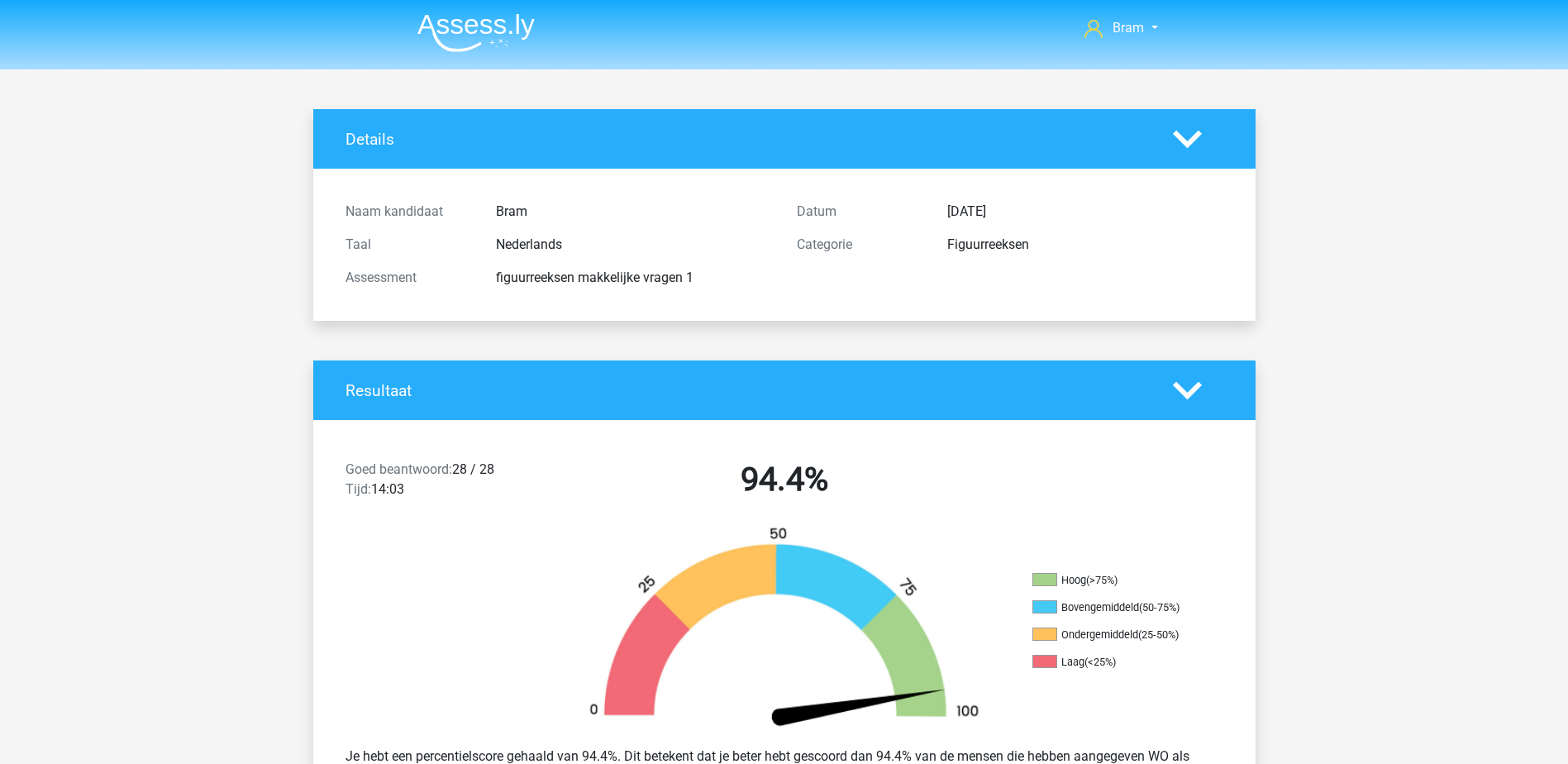
click at [484, 11] on li at bounding box center [469, 29] width 131 height 45
click at [491, 18] on img at bounding box center [476, 32] width 118 height 39
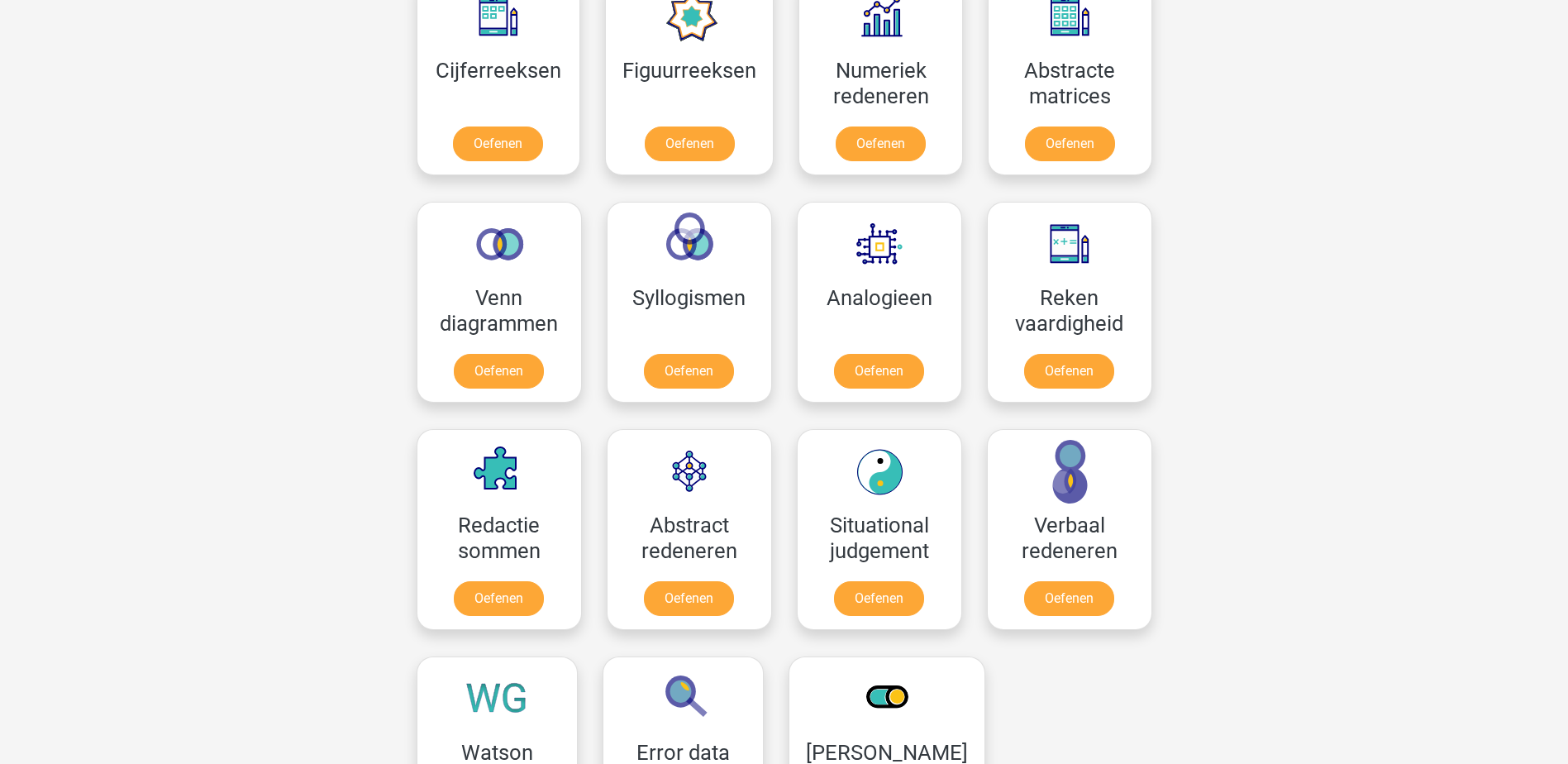
scroll to position [910, 0]
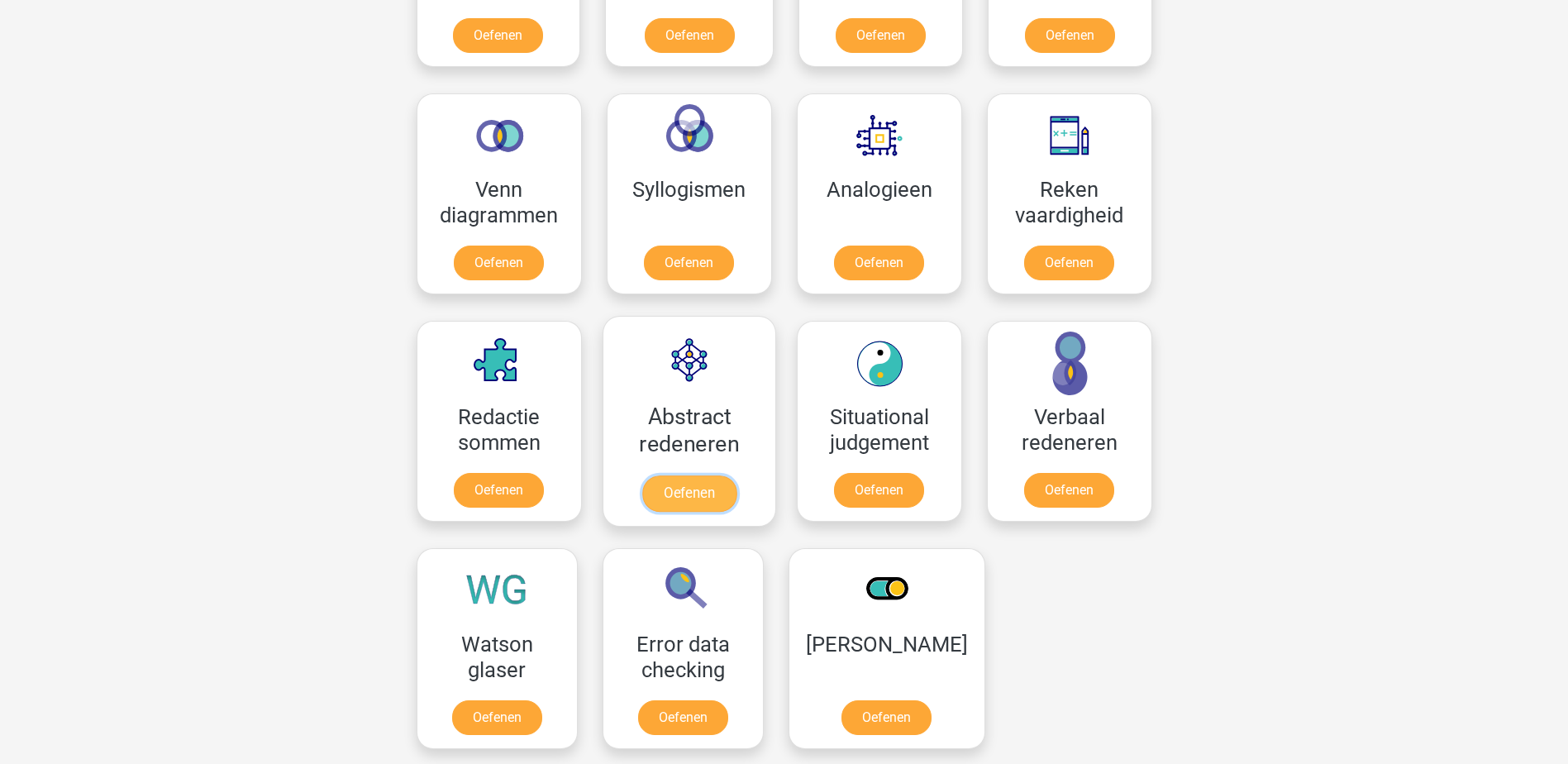
click at [726, 478] on link "Oefenen" at bounding box center [689, 493] width 95 height 36
click at [694, 475] on link "Oefenen" at bounding box center [689, 493] width 95 height 36
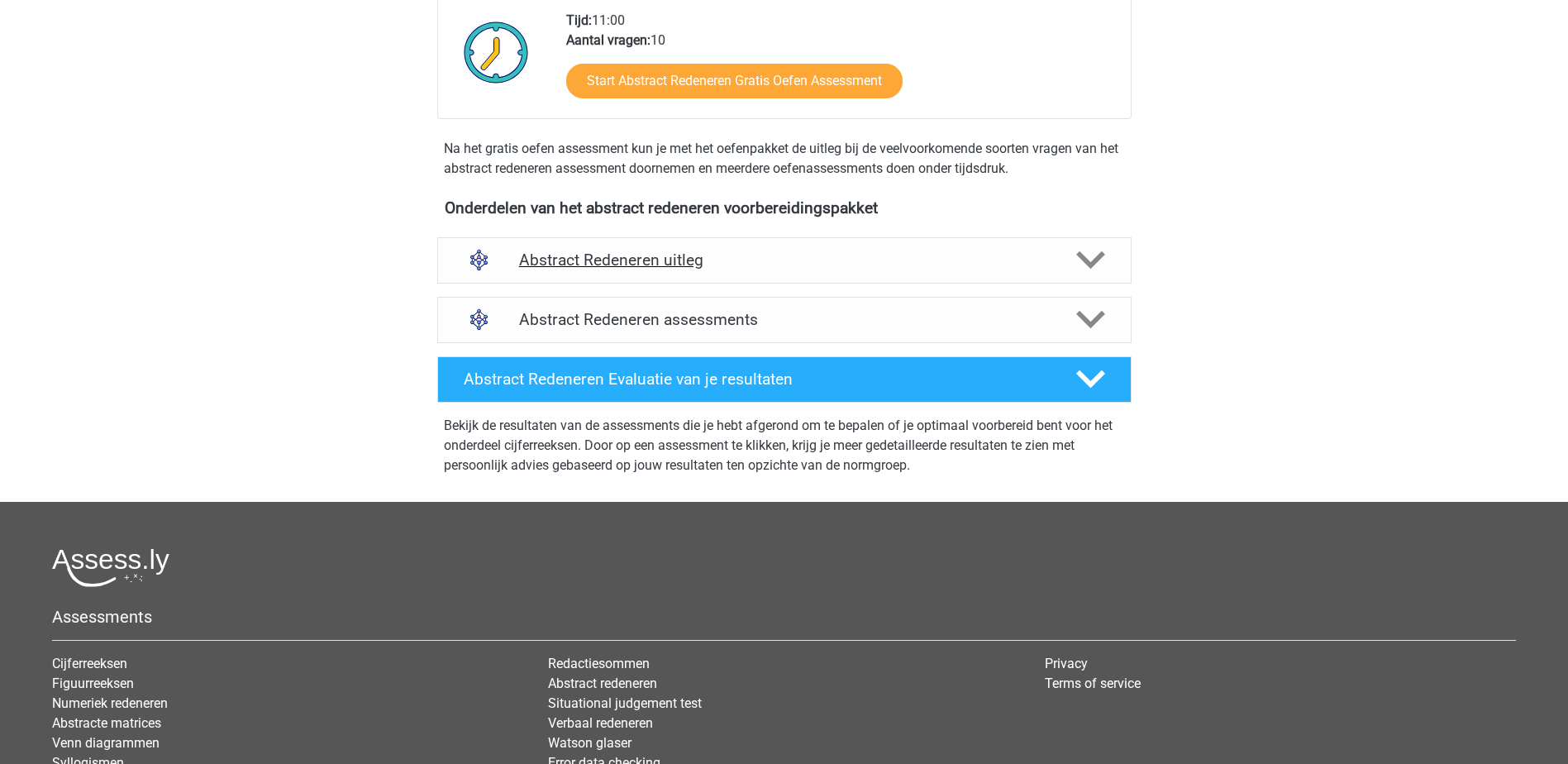
scroll to position [414, 0]
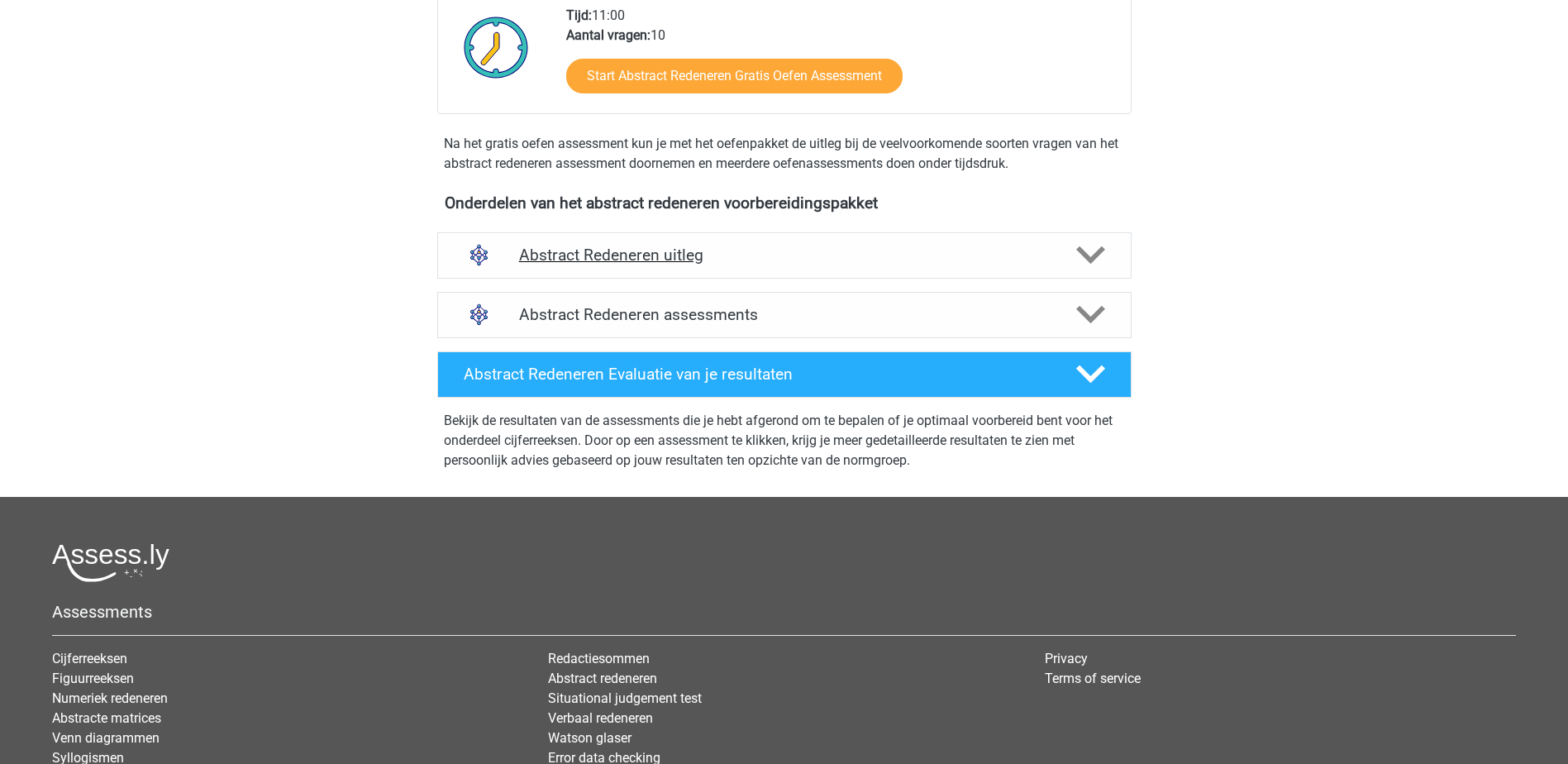
click at [841, 262] on h4 "Abstract Redeneren uitleg" at bounding box center [785, 255] width 531 height 19
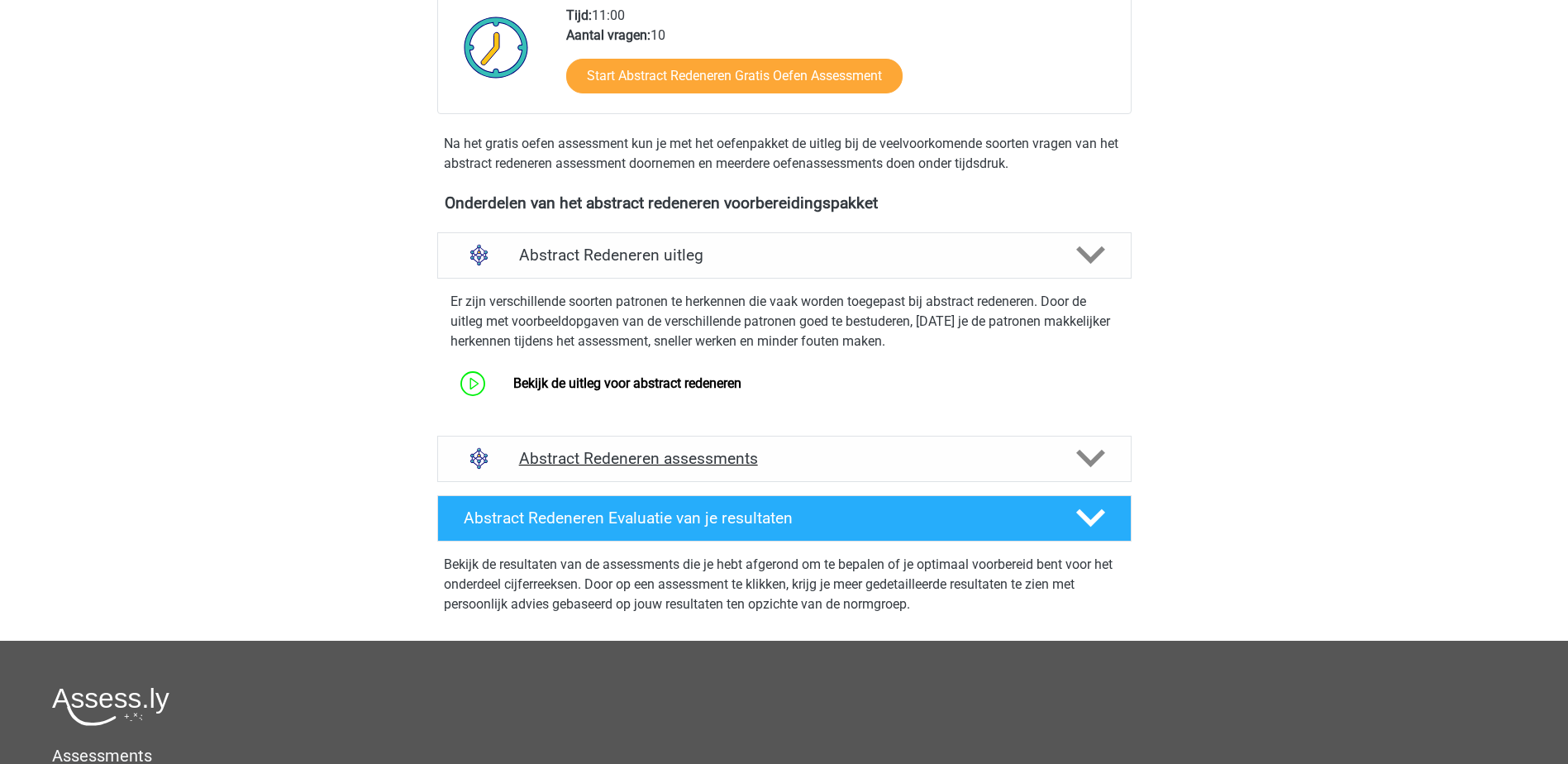
click at [805, 448] on div "Abstract Redeneren assessments" at bounding box center [784, 460] width 695 height 46
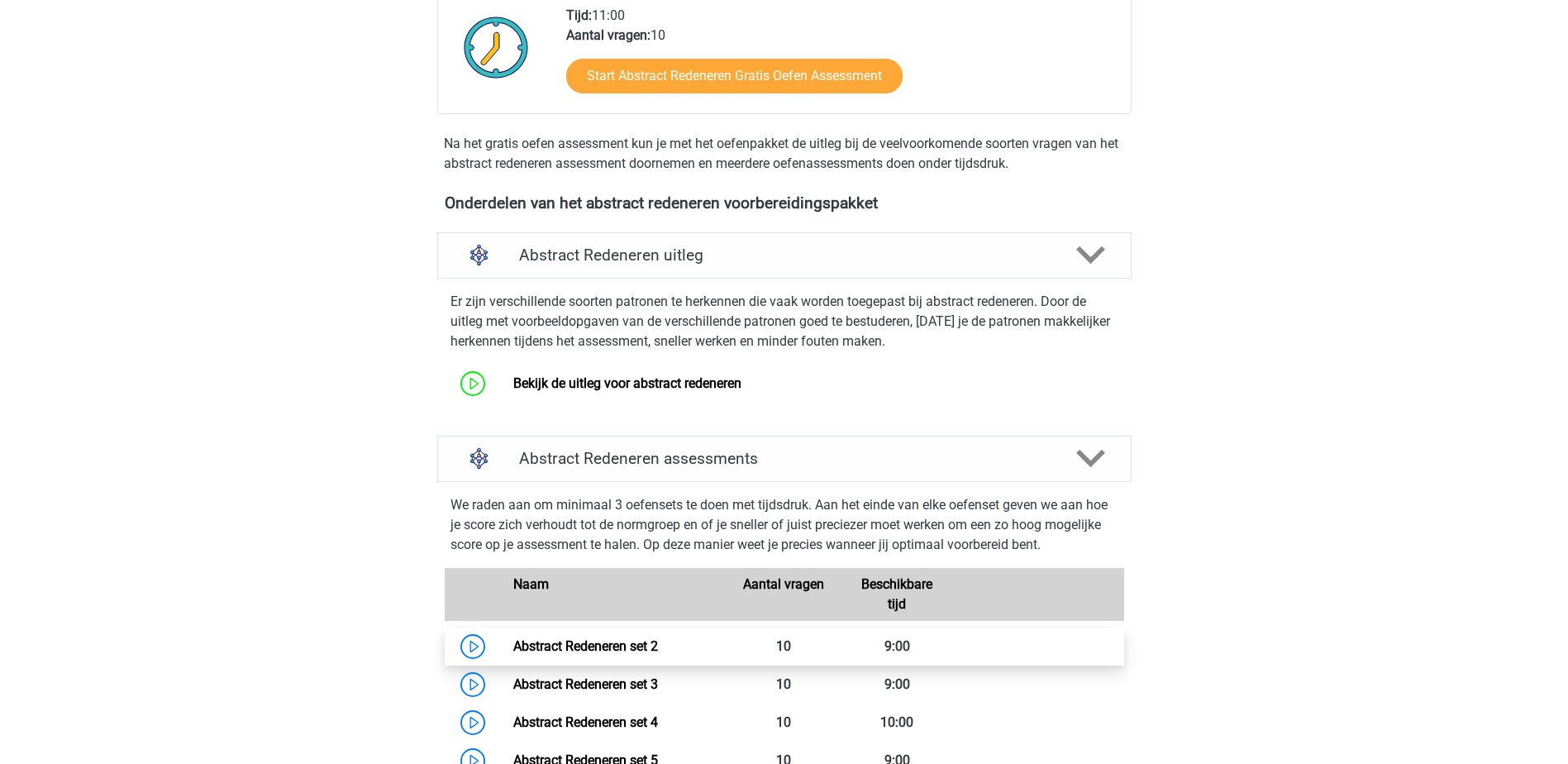
click at [627, 639] on link "Abstract Redeneren set 2" at bounding box center [585, 646] width 145 height 16
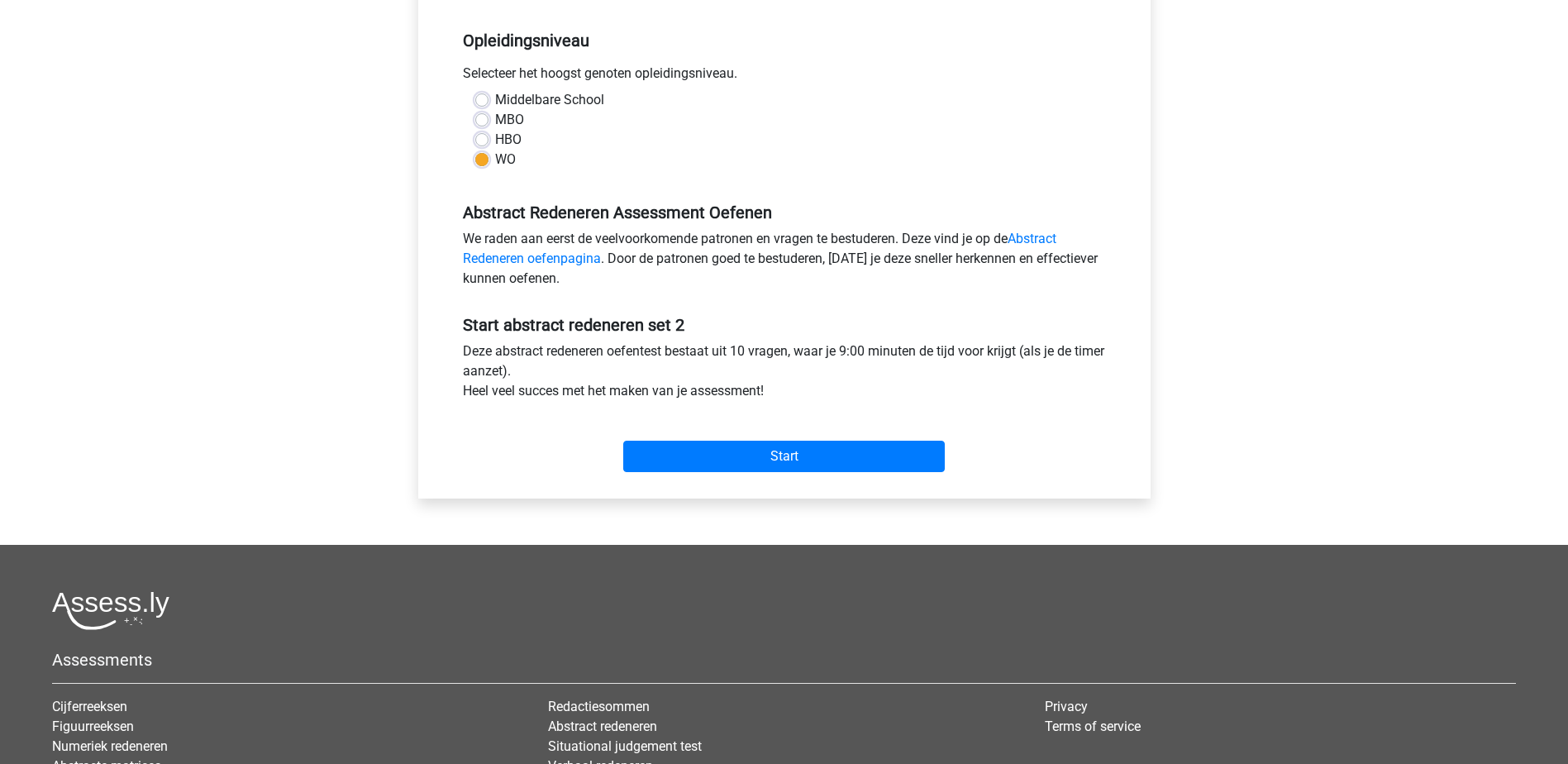
scroll to position [330, 0]
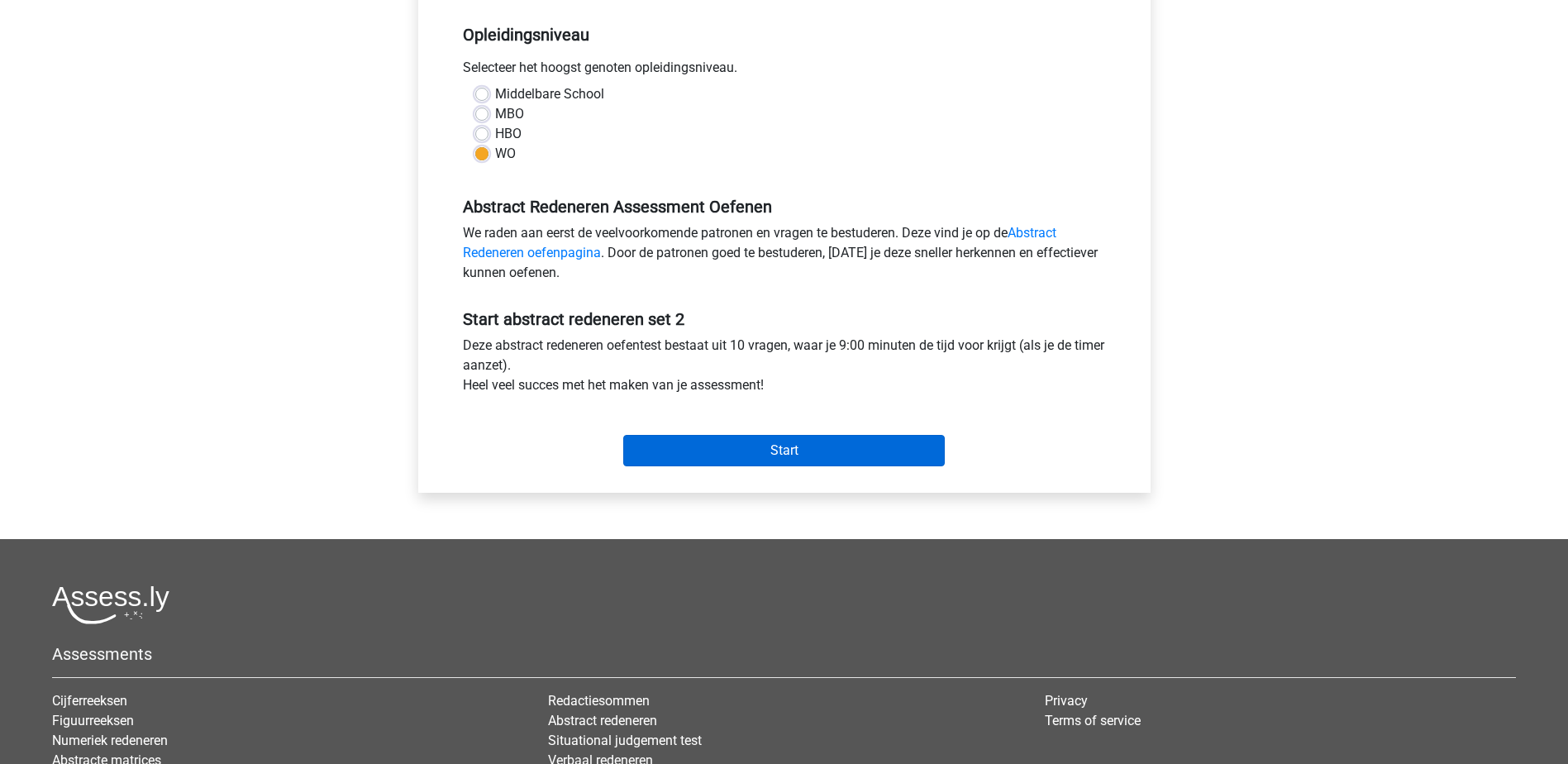
drag, startPoint x: 816, startPoint y: 421, endPoint x: 810, endPoint y: 450, distance: 29.6
click at [816, 428] on div "Start" at bounding box center [785, 437] width 668 height 58
click at [811, 450] on input "Start" at bounding box center [784, 451] width 322 height 32
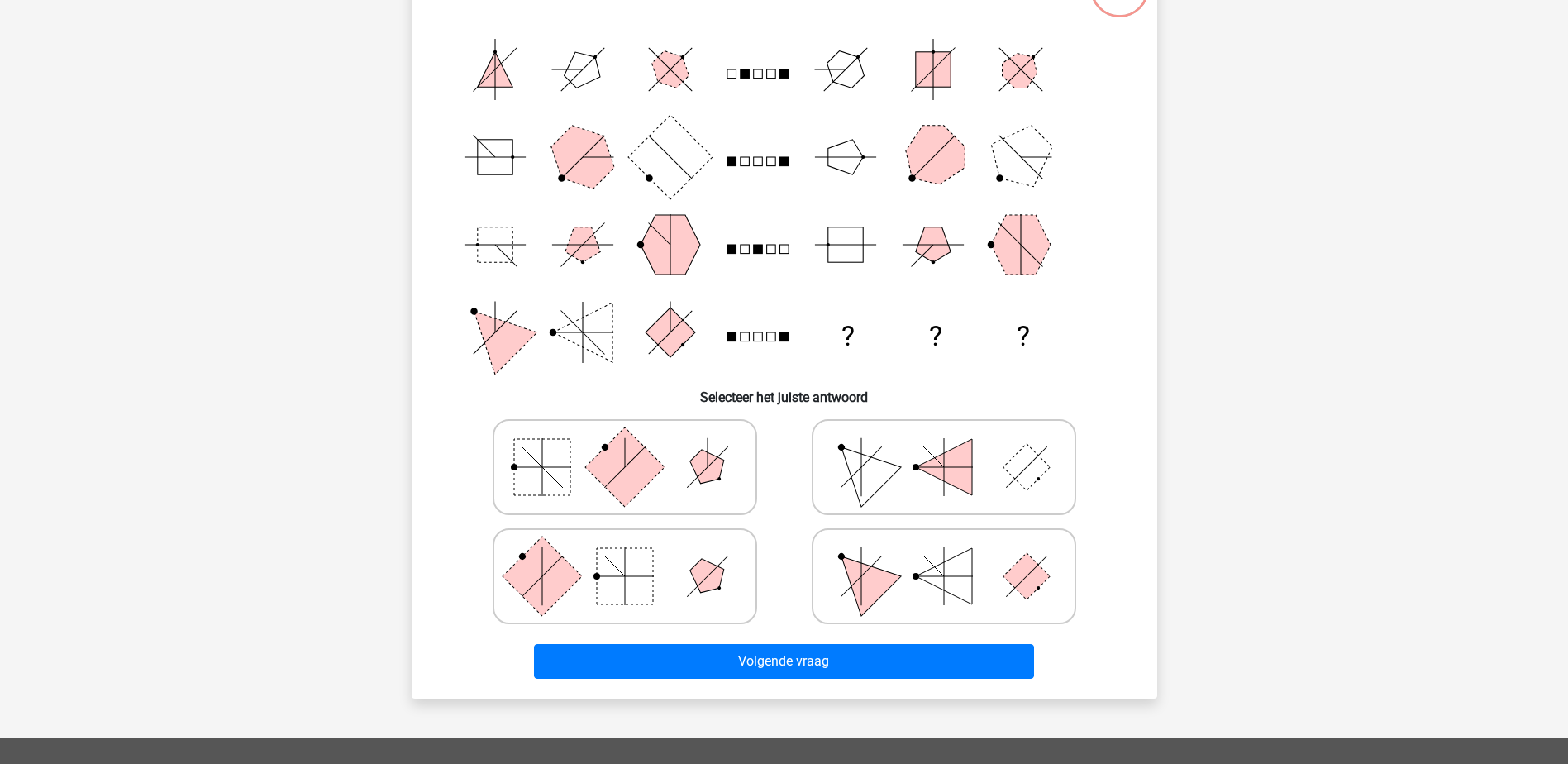
scroll to position [165, 0]
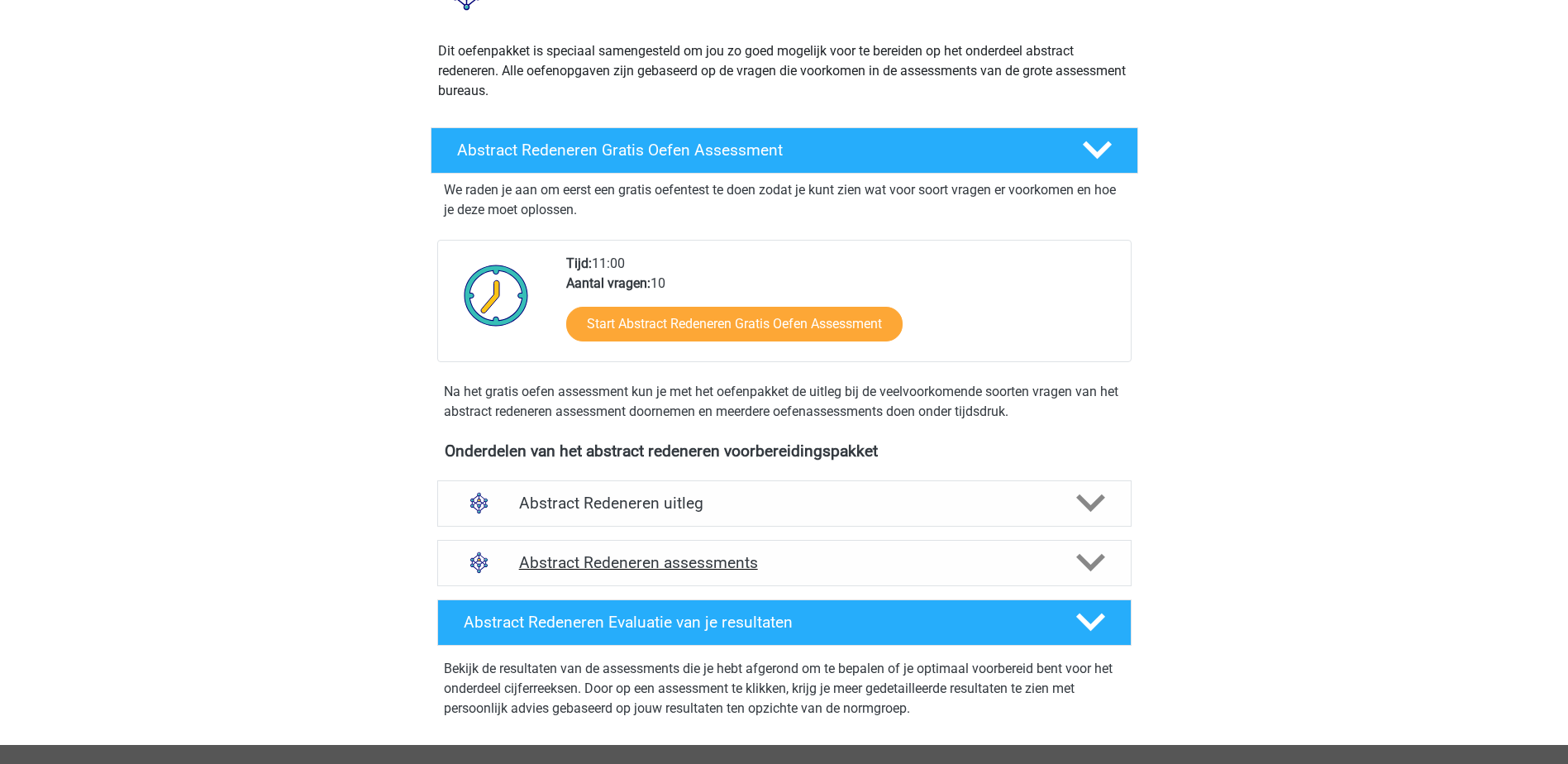
click at [772, 552] on div "Abstract Redeneren assessments" at bounding box center [784, 563] width 695 height 46
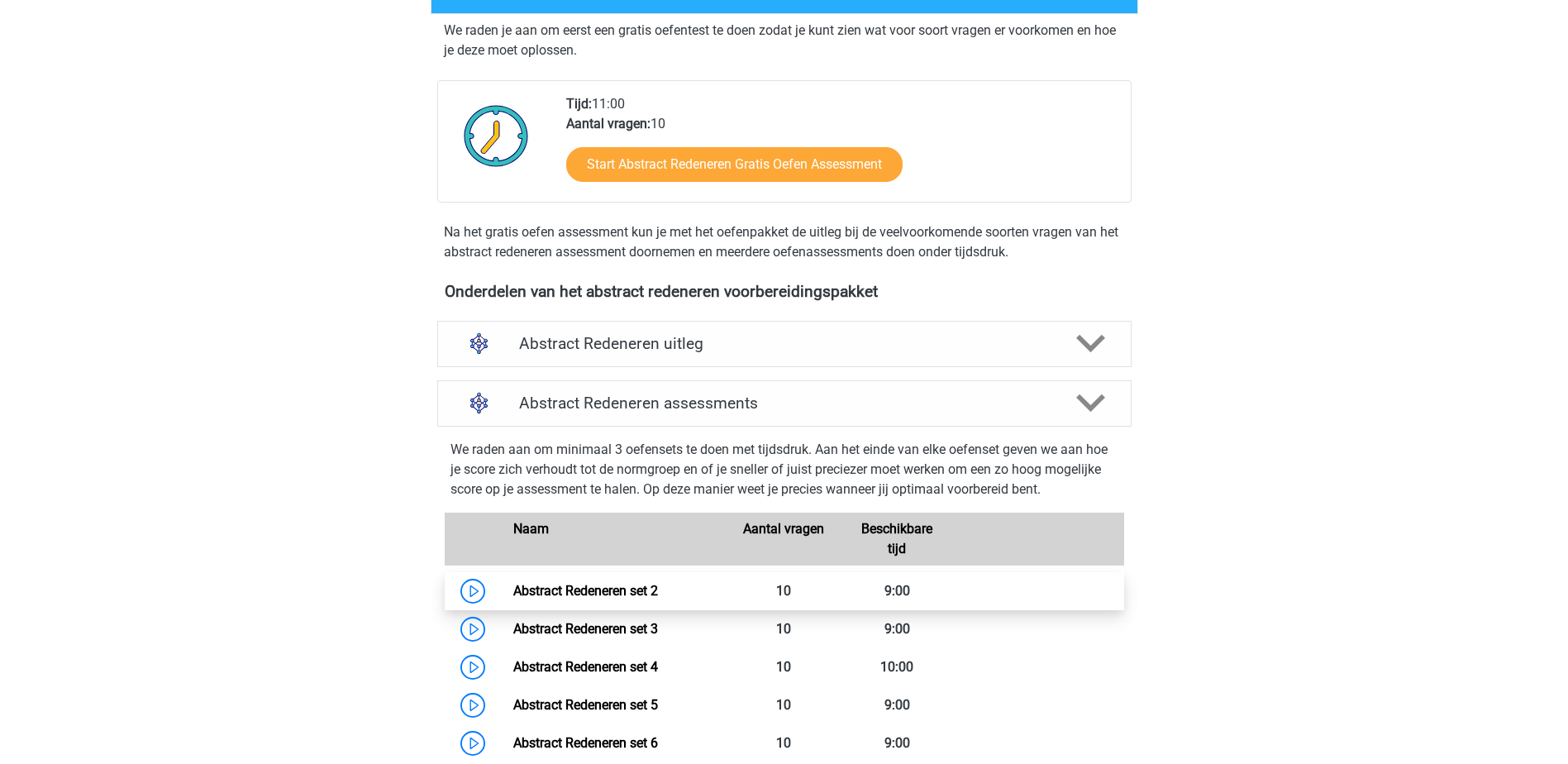
scroll to position [330, 0]
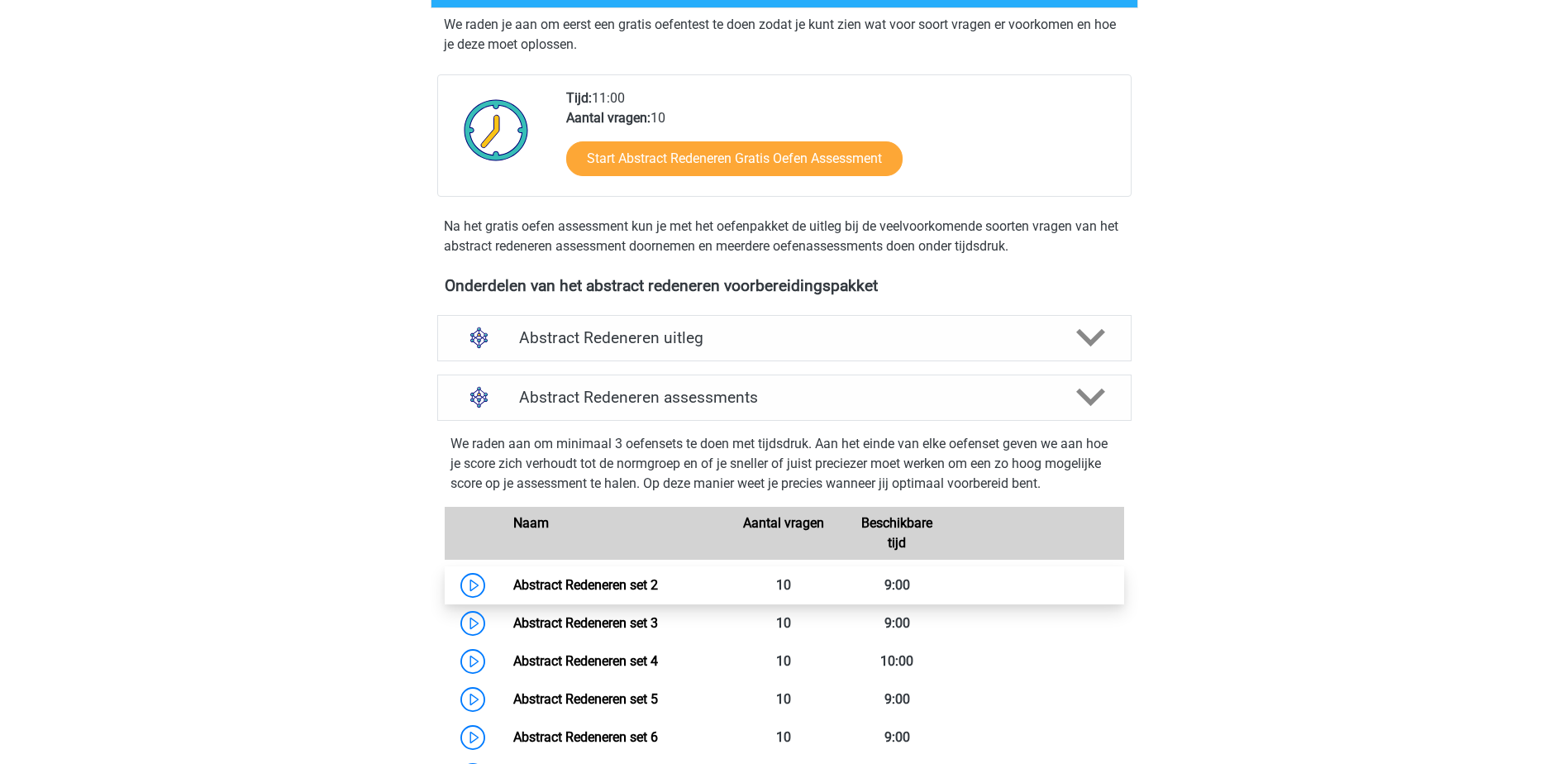
click at [652, 593] on link "Abstract Redeneren set 2" at bounding box center [585, 585] width 145 height 16
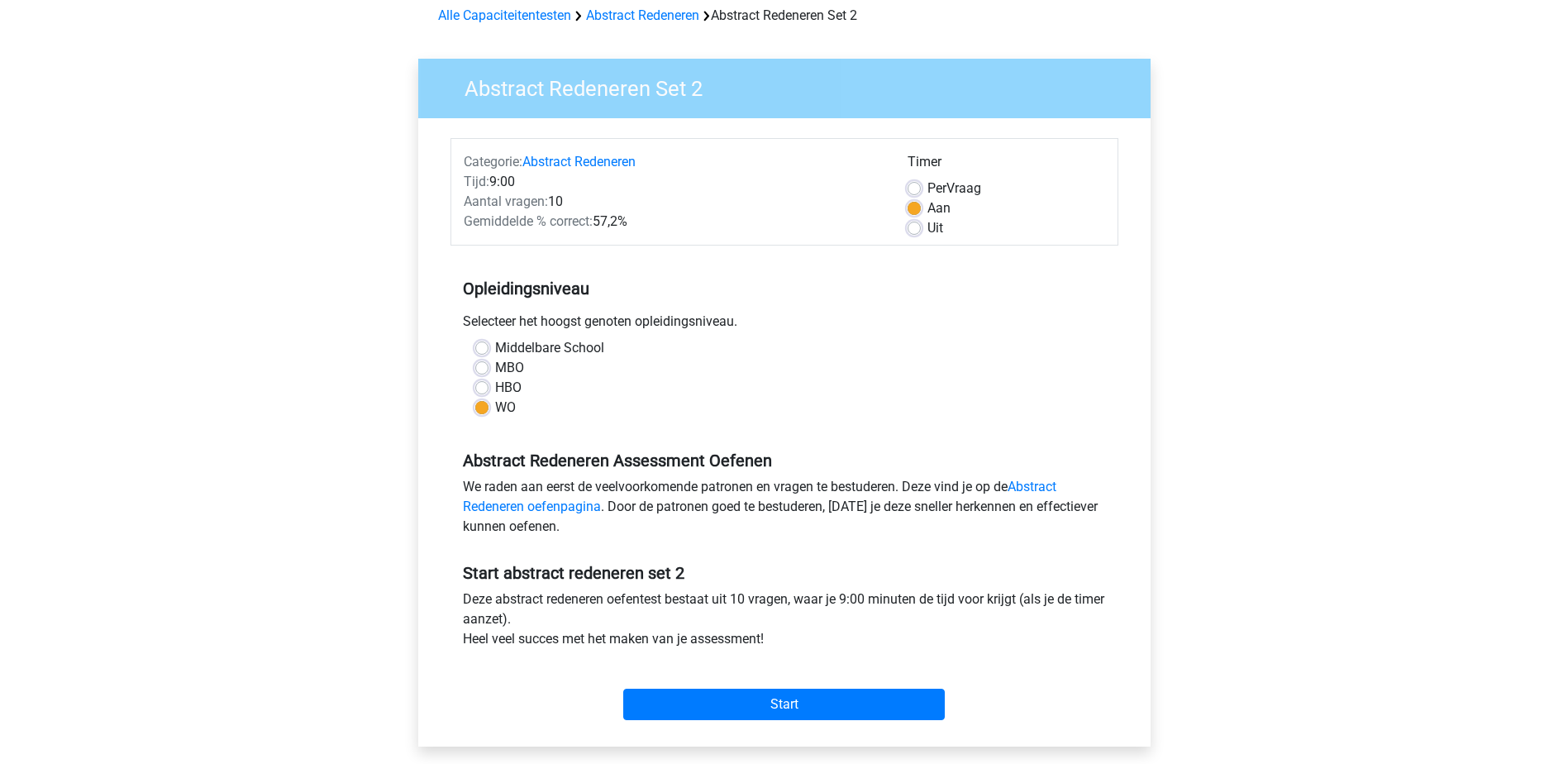
scroll to position [165, 0]
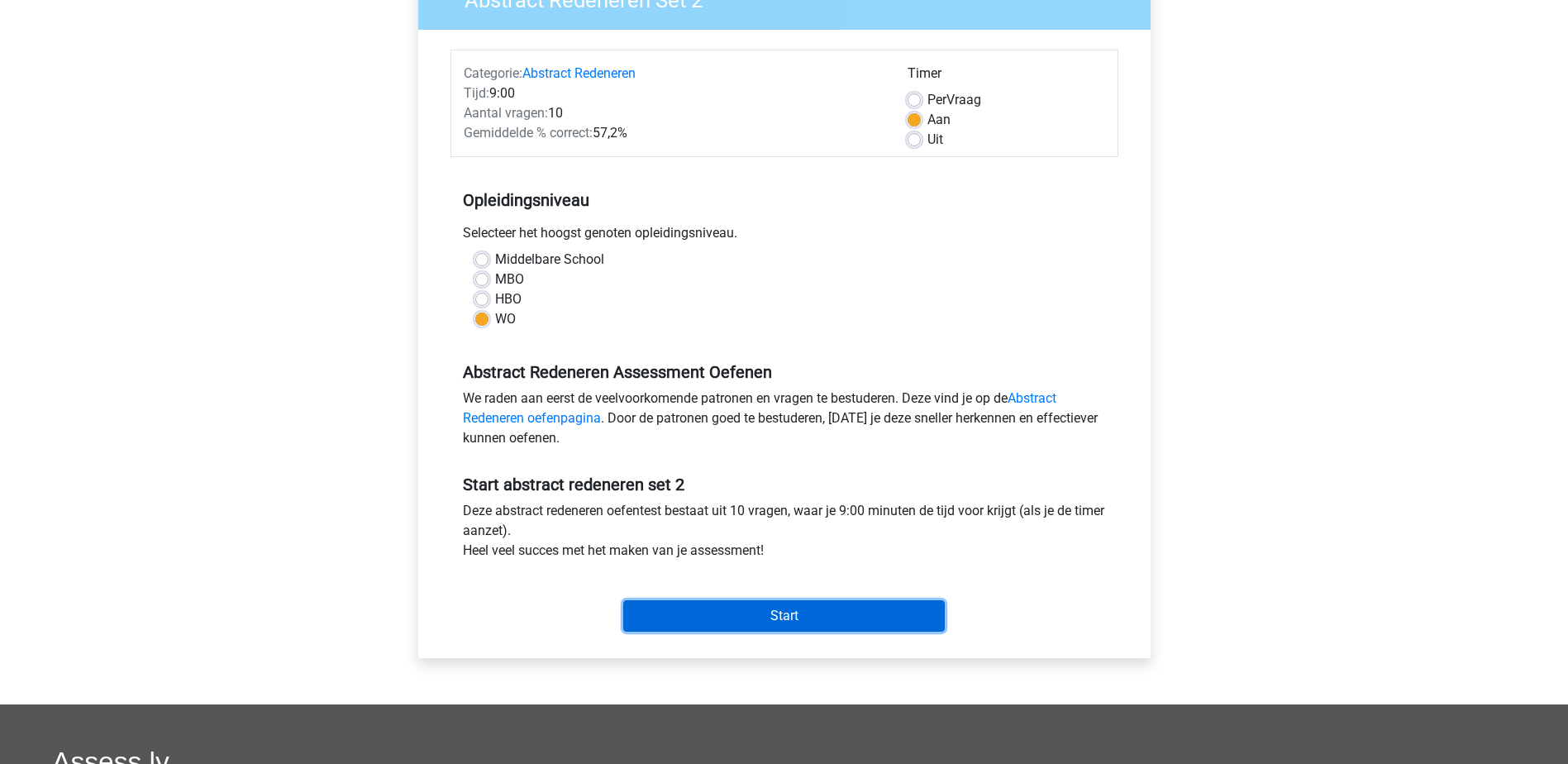
click at [739, 622] on input "Start" at bounding box center [784, 616] width 322 height 32
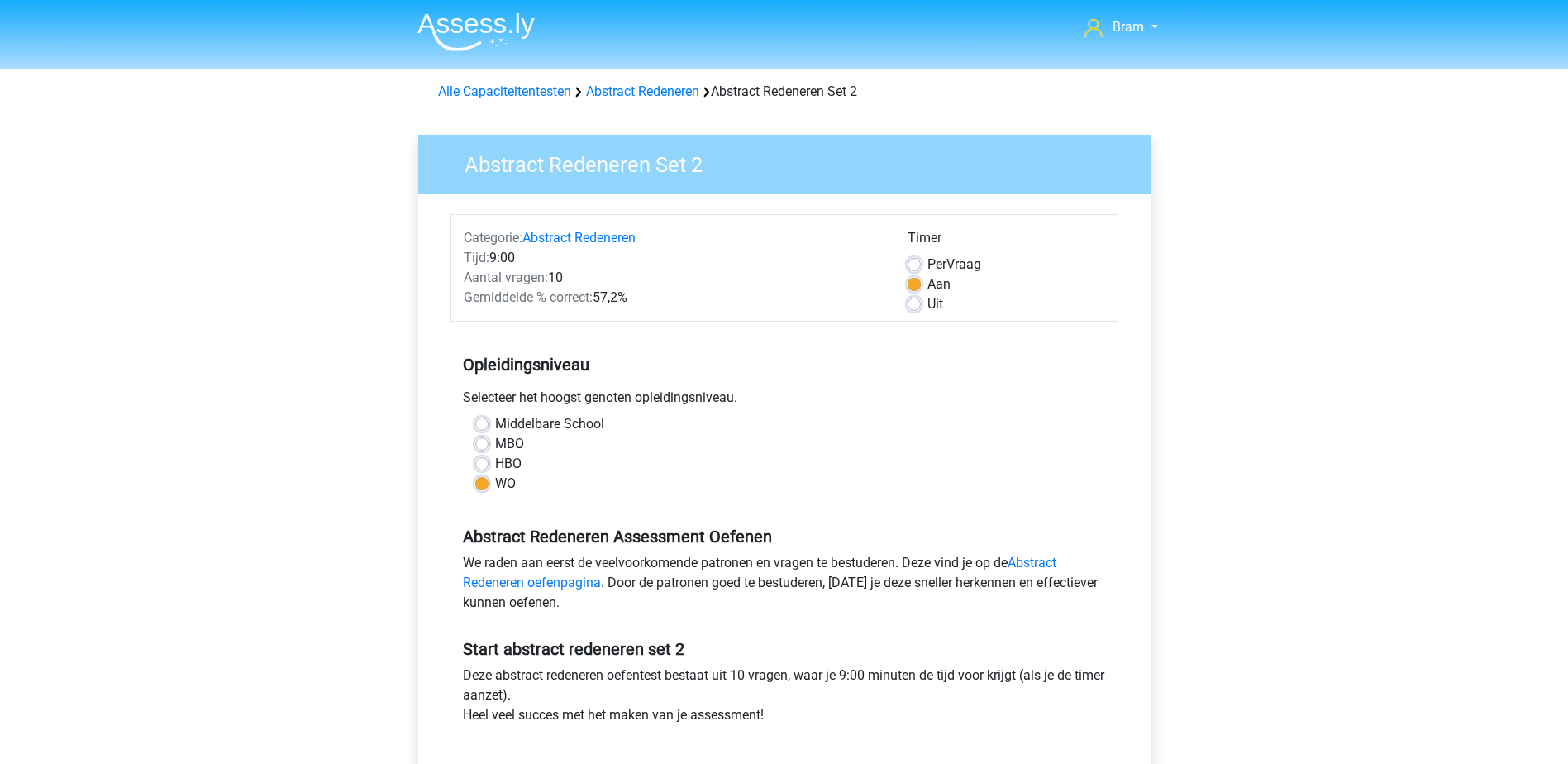
scroll to position [0, 0]
click at [533, 95] on link "Alle Capaciteitentesten" at bounding box center [504, 92] width 133 height 16
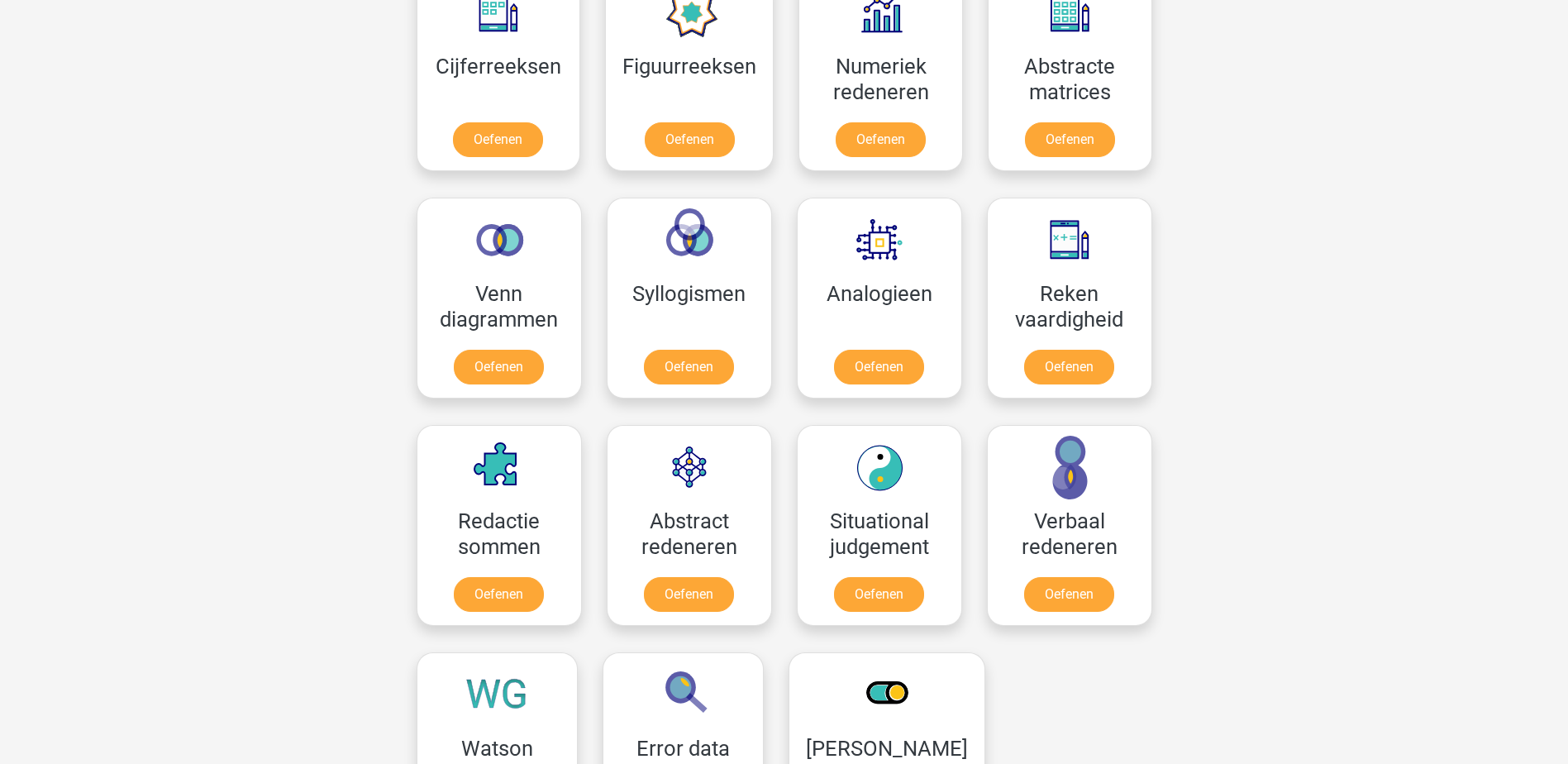
scroll to position [620, 0]
